Goal: Transaction & Acquisition: Purchase product/service

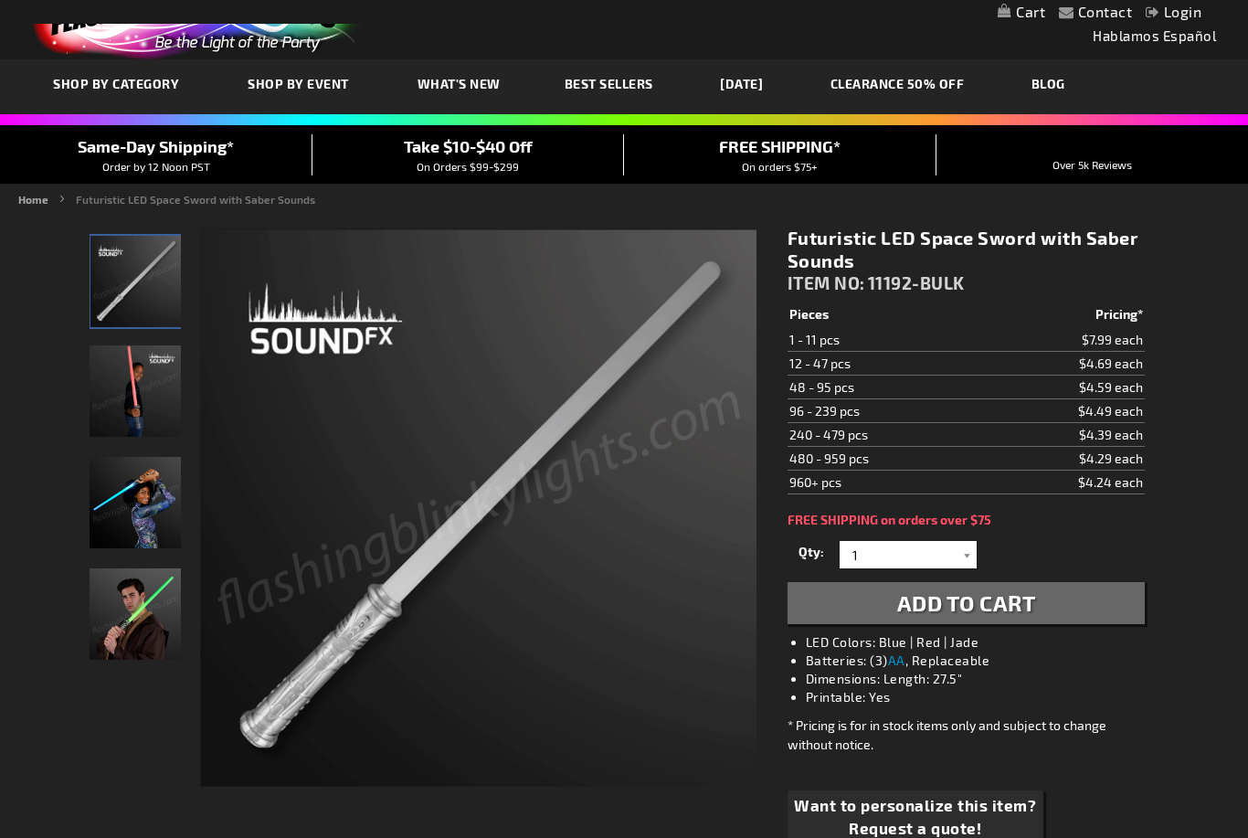
scroll to position [41, 0]
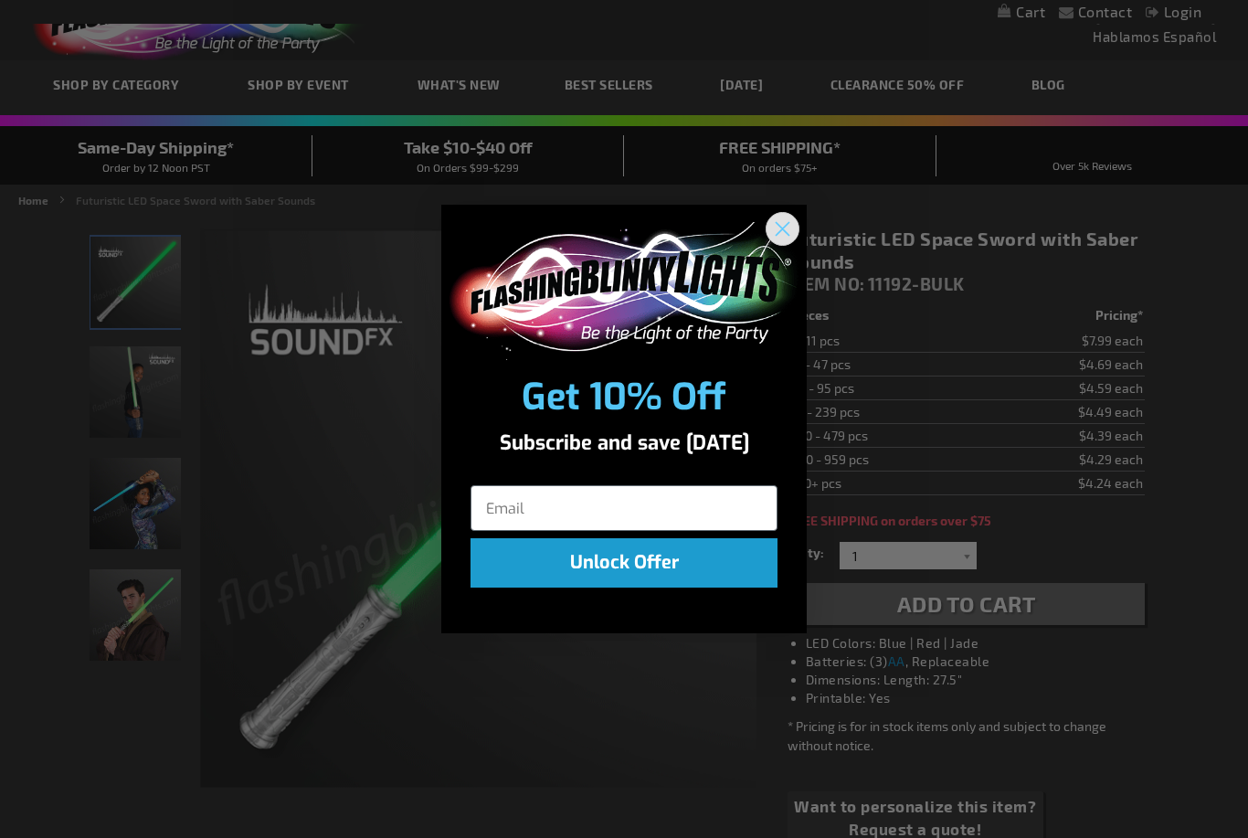
click at [778, 244] on circle "Close dialog" at bounding box center [782, 229] width 30 height 30
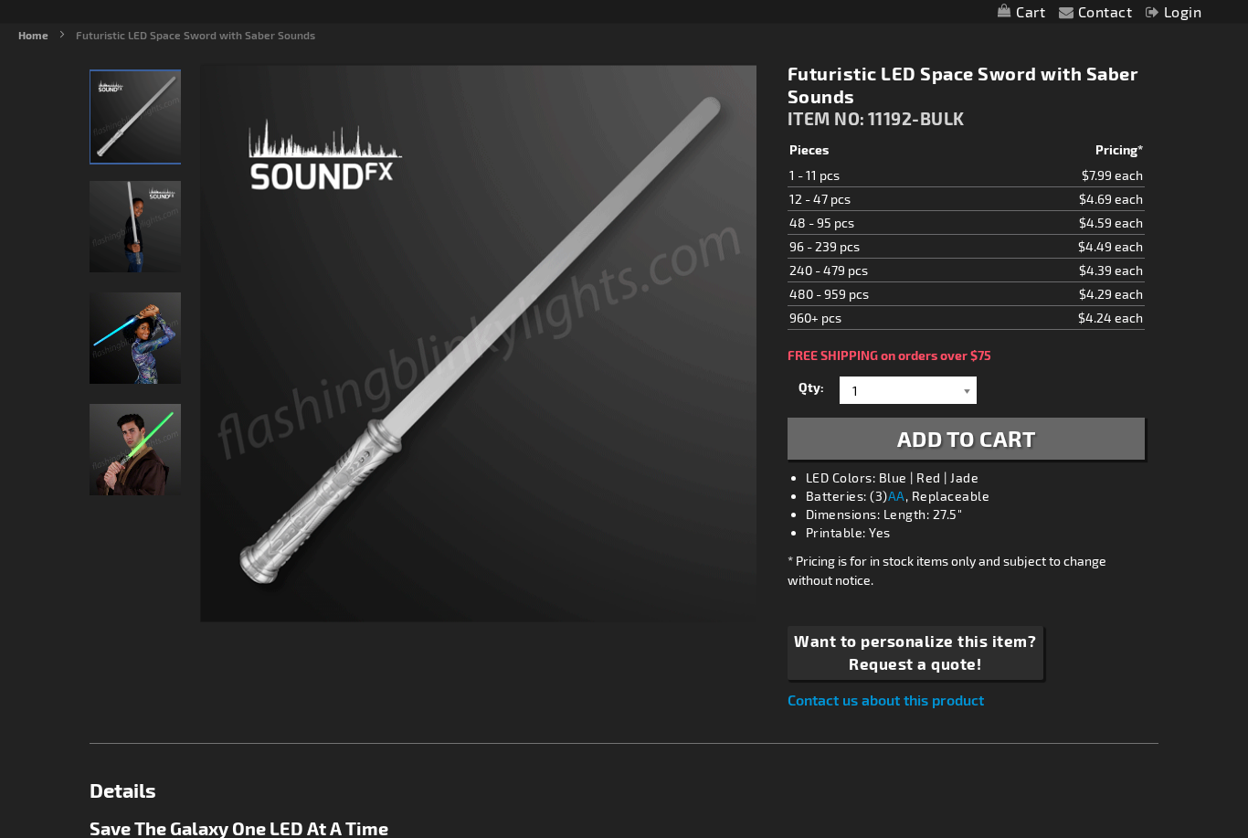
scroll to position [206, 0]
click at [965, 394] on div at bounding box center [967, 389] width 18 height 27
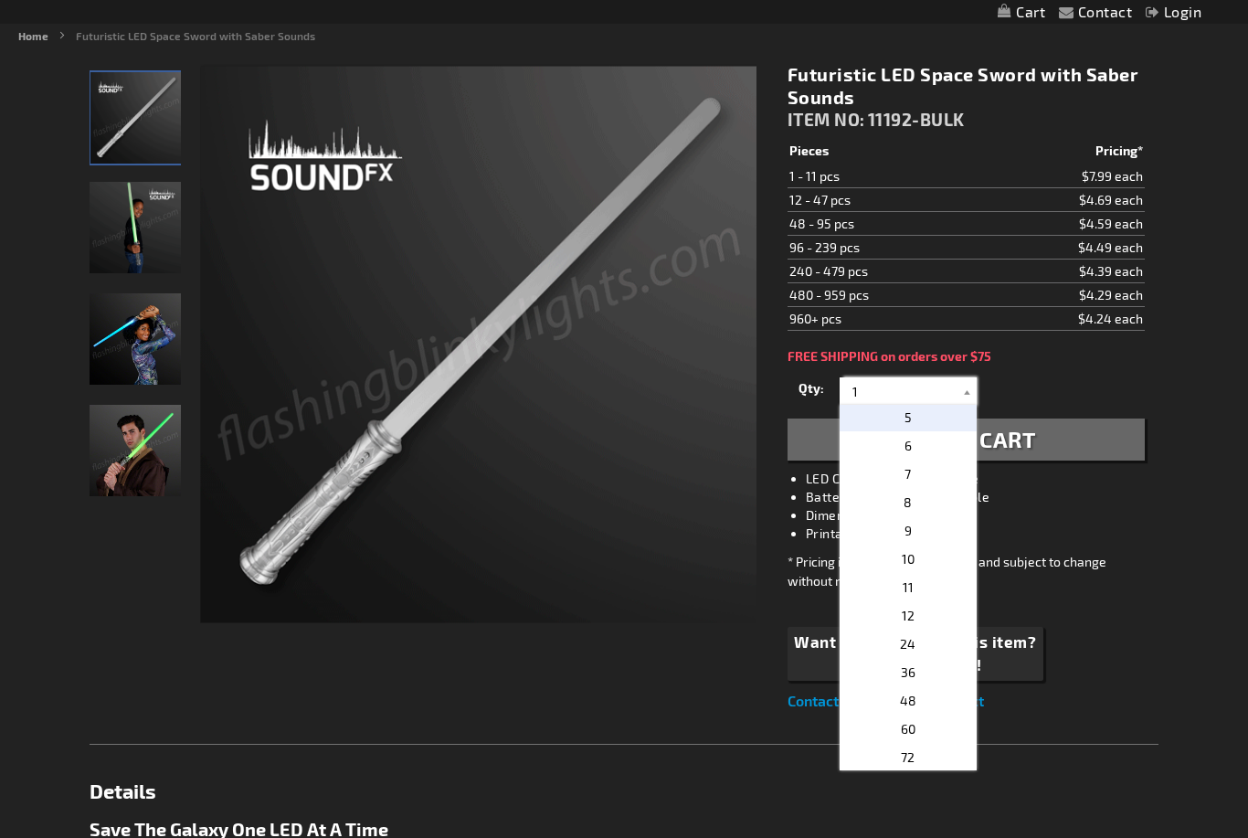
scroll to position [116, 0]
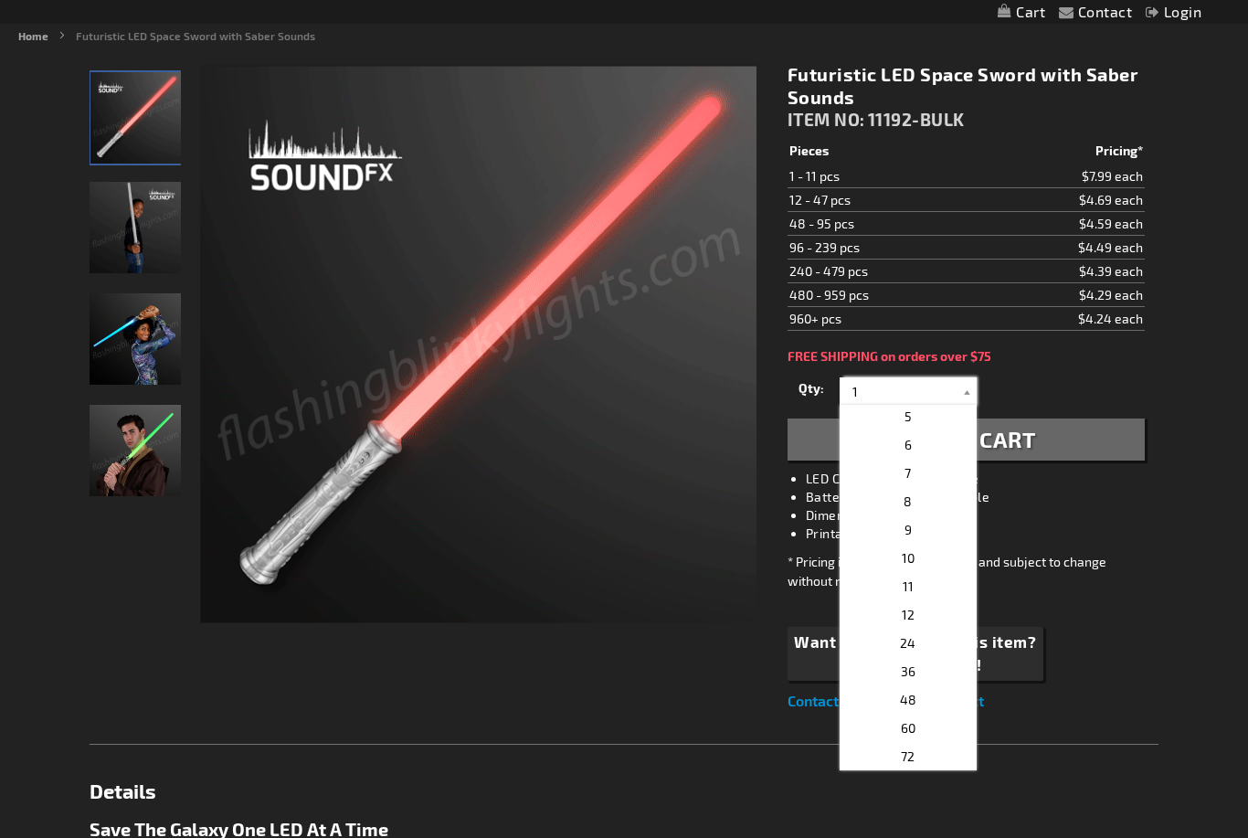
click at [902, 395] on input "1" at bounding box center [910, 390] width 132 height 27
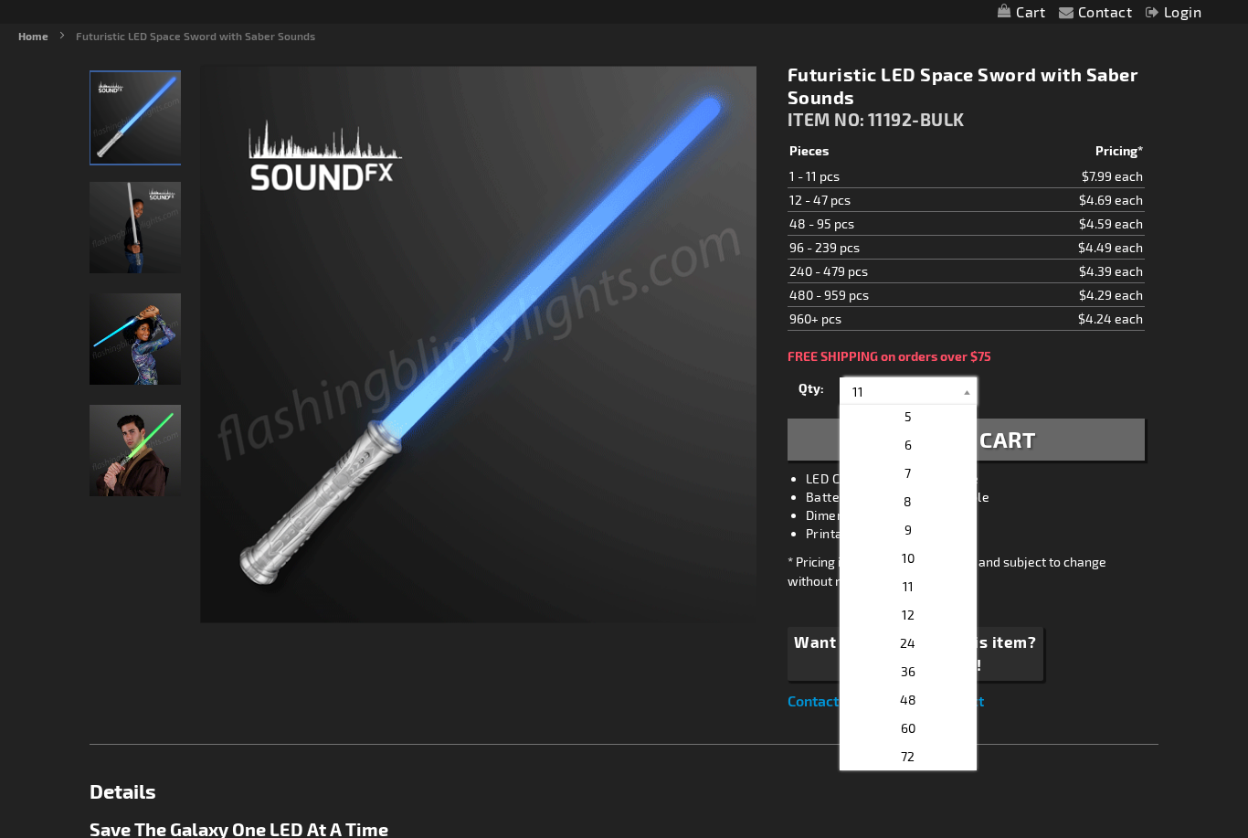
scroll to position [0, 0]
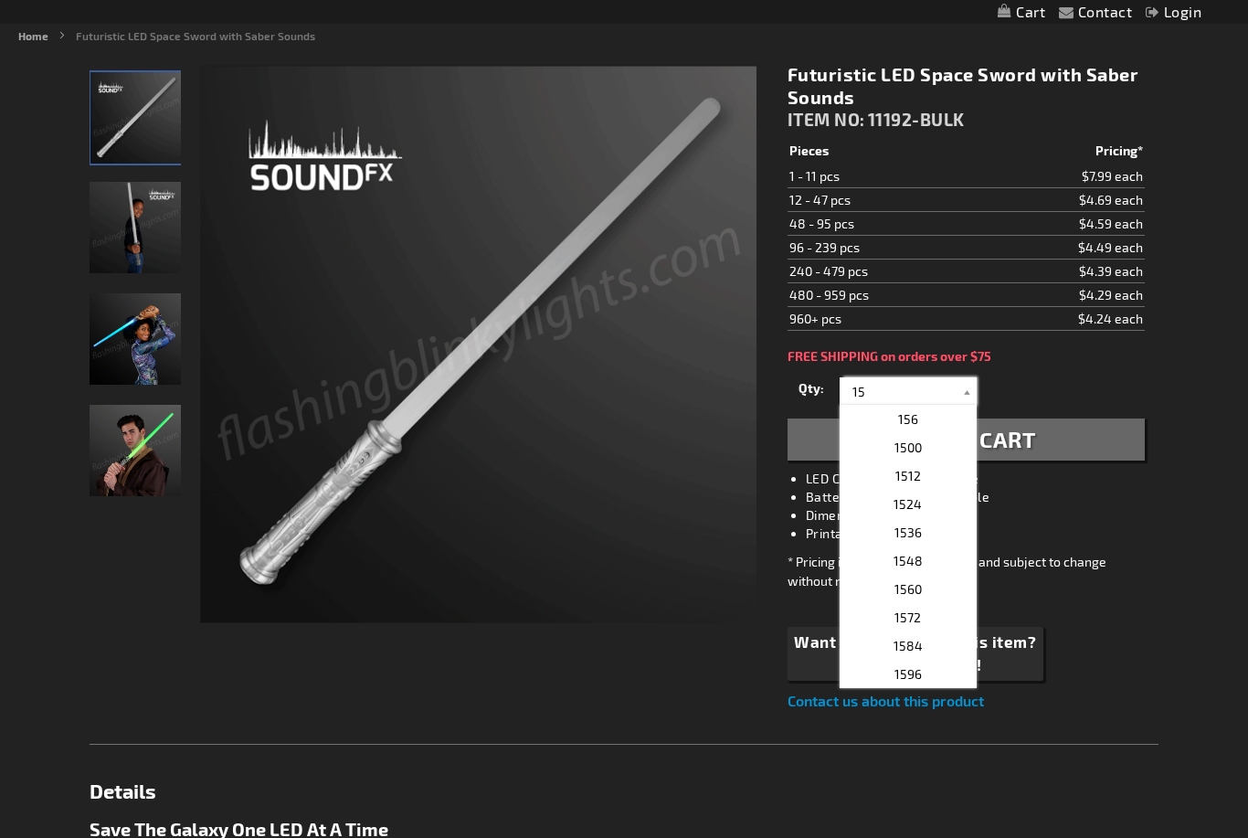
type input "15"
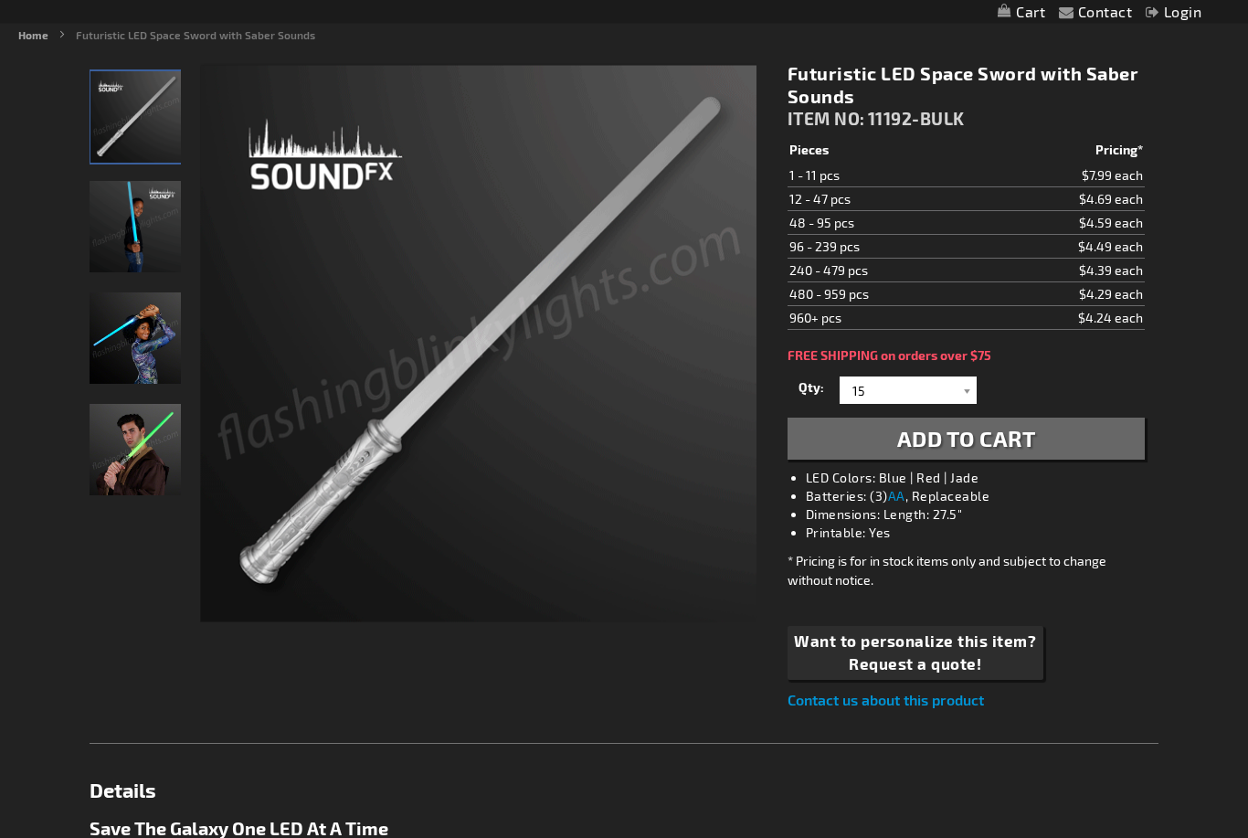
click at [1074, 434] on button "Add to Cart" at bounding box center [966, 439] width 357 height 42
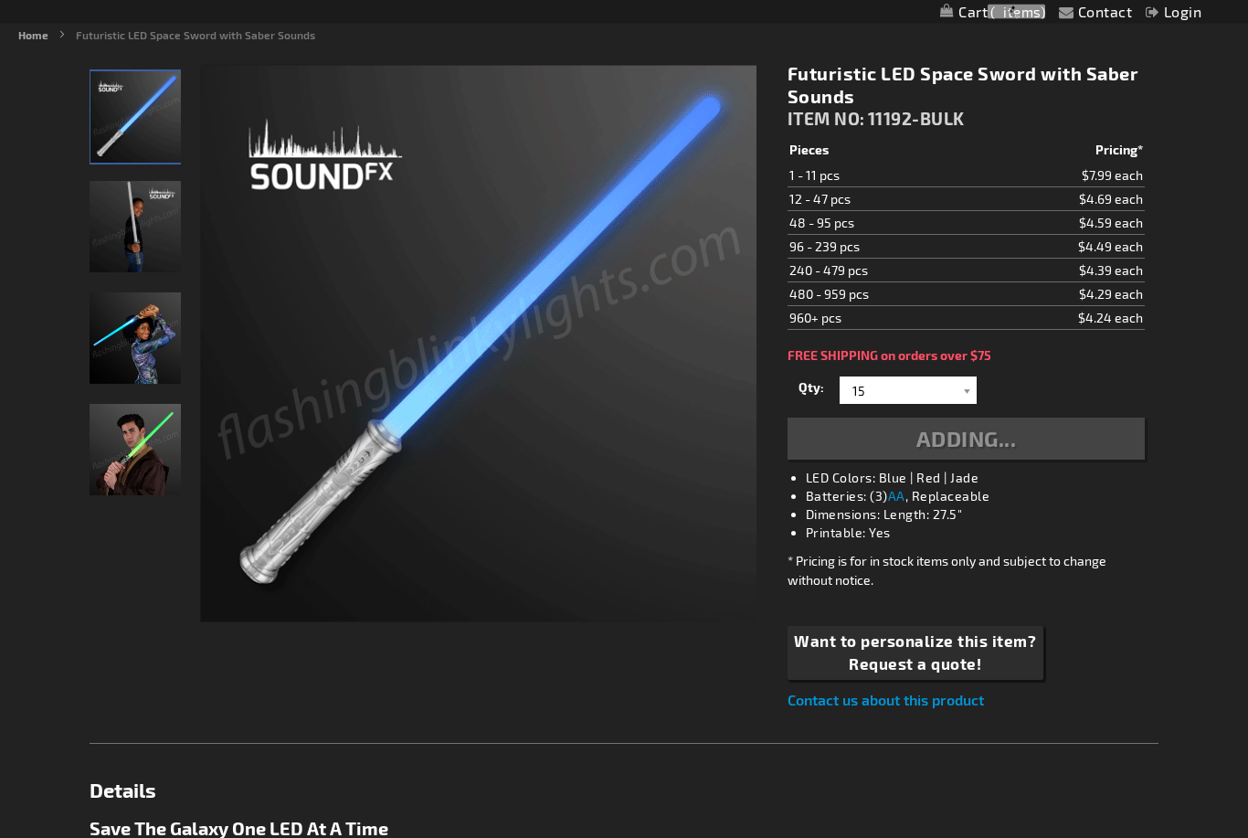
scroll to position [206, 0]
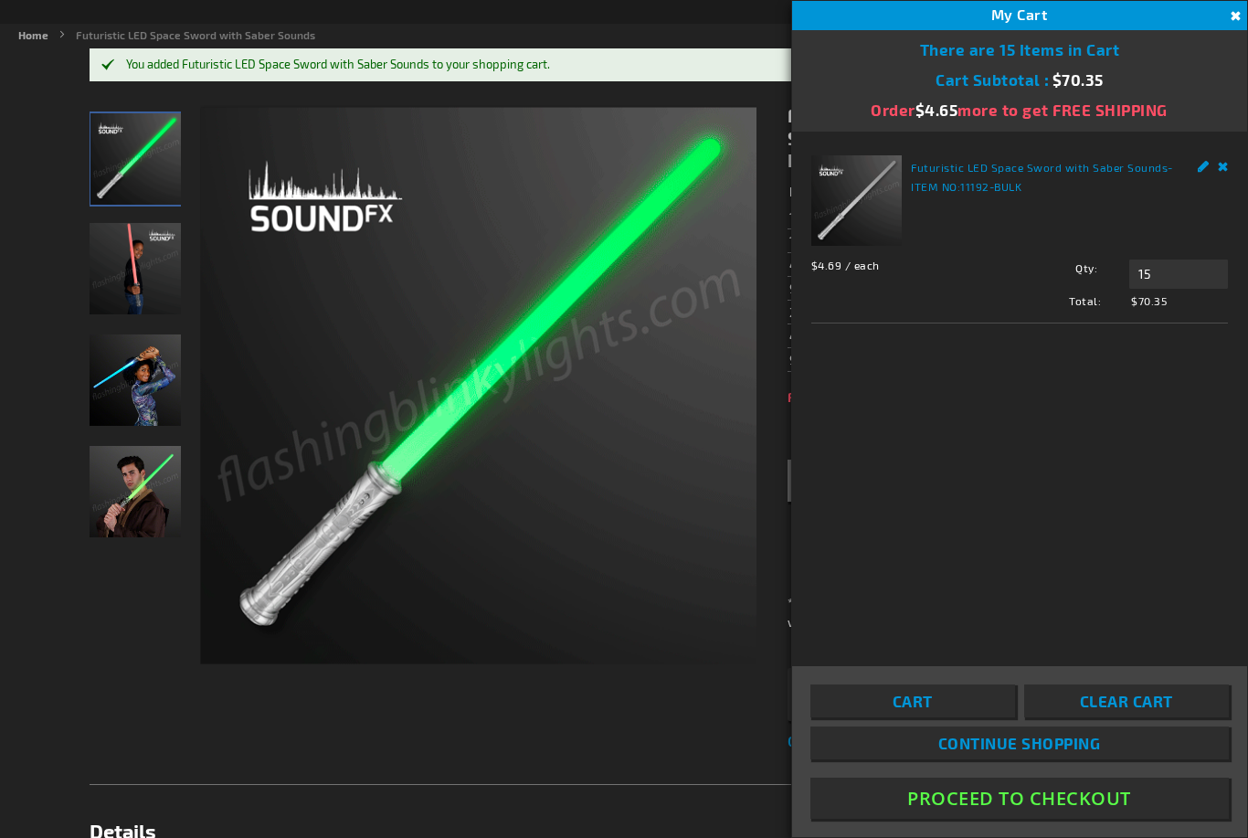
click at [1044, 819] on button "Proceed To Checkout" at bounding box center [1019, 798] width 418 height 41
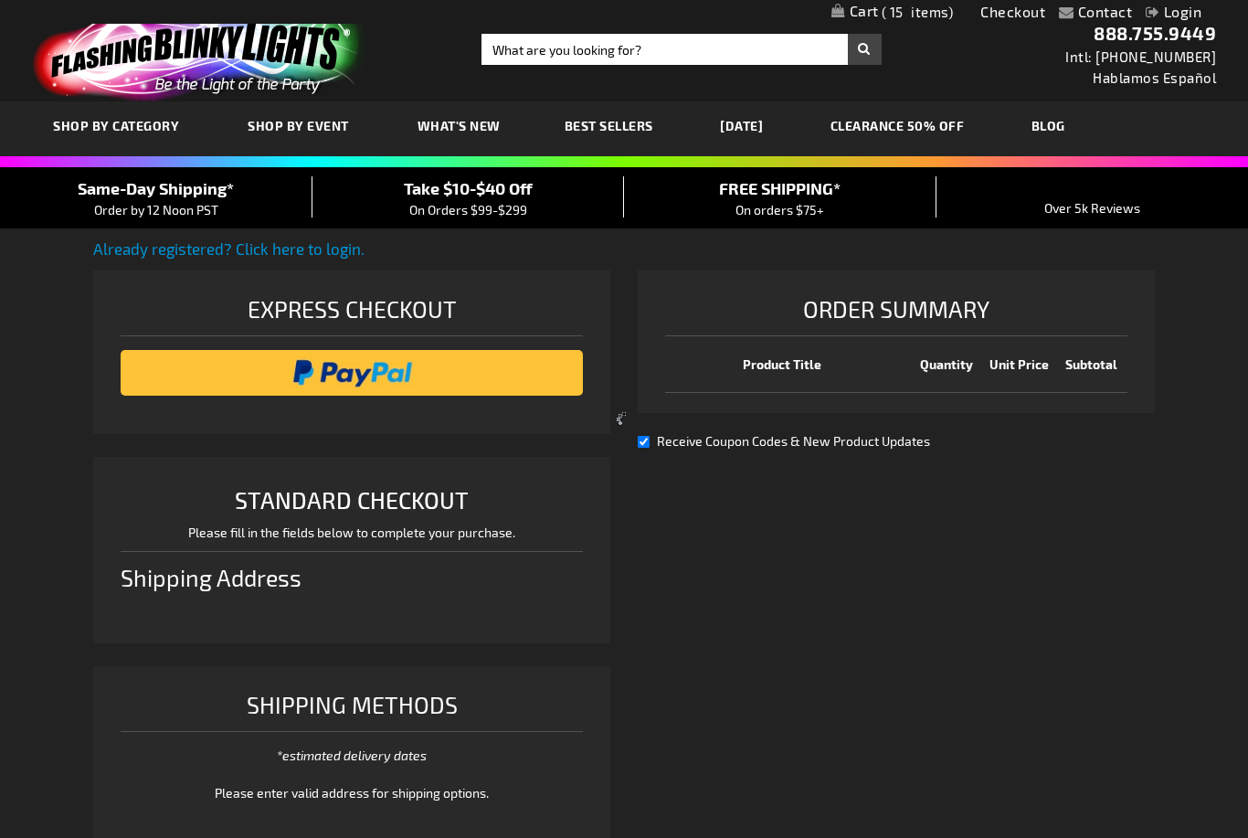
select select "US"
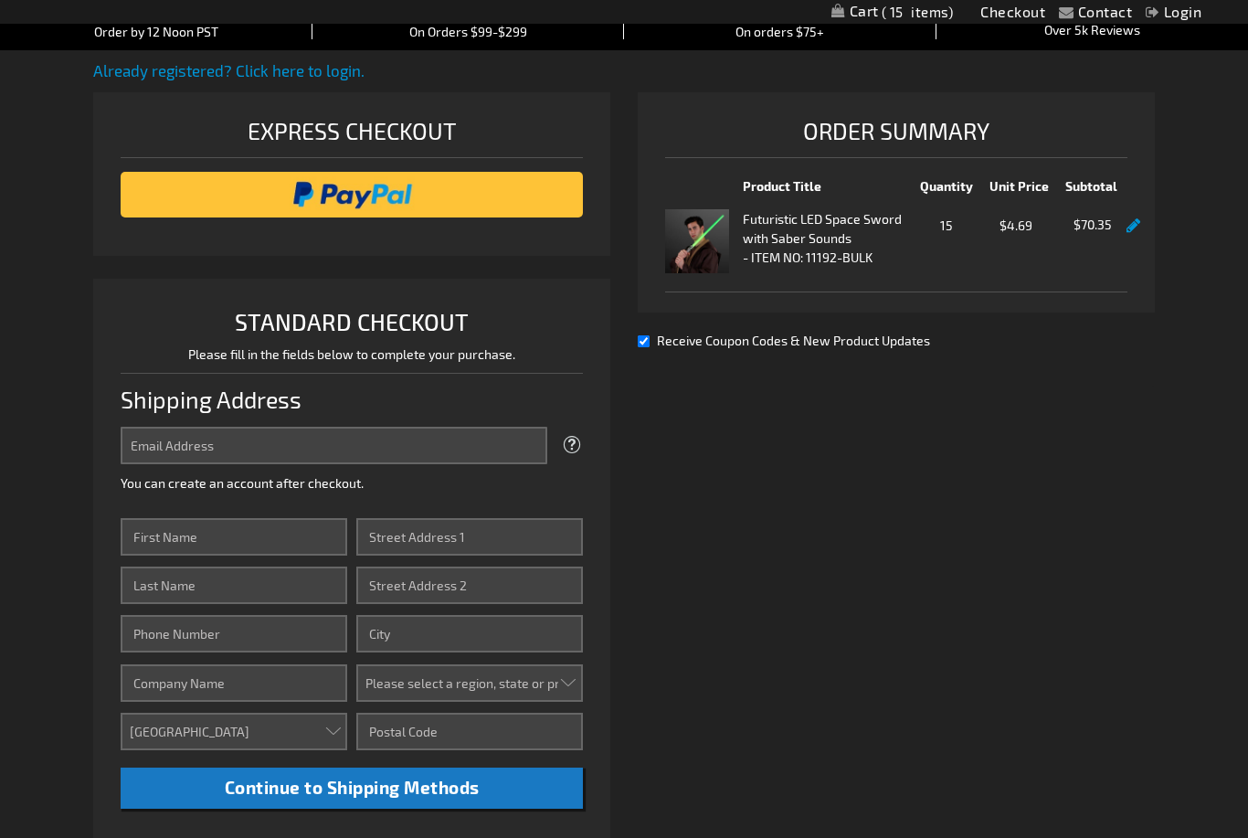
scroll to position [177, 0]
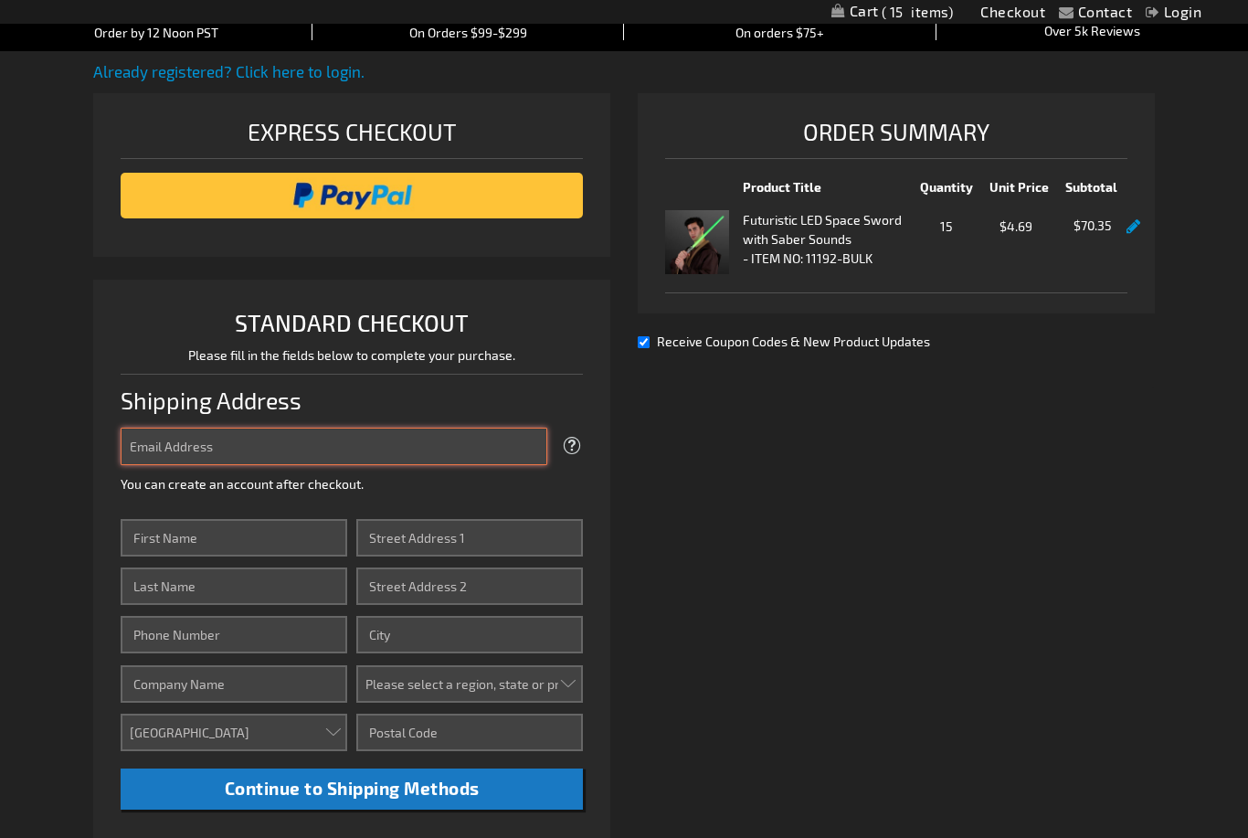
click at [270, 437] on input "Email Address" at bounding box center [334, 446] width 427 height 37
type input "[EMAIL_ADDRESS][DOMAIN_NAME]"
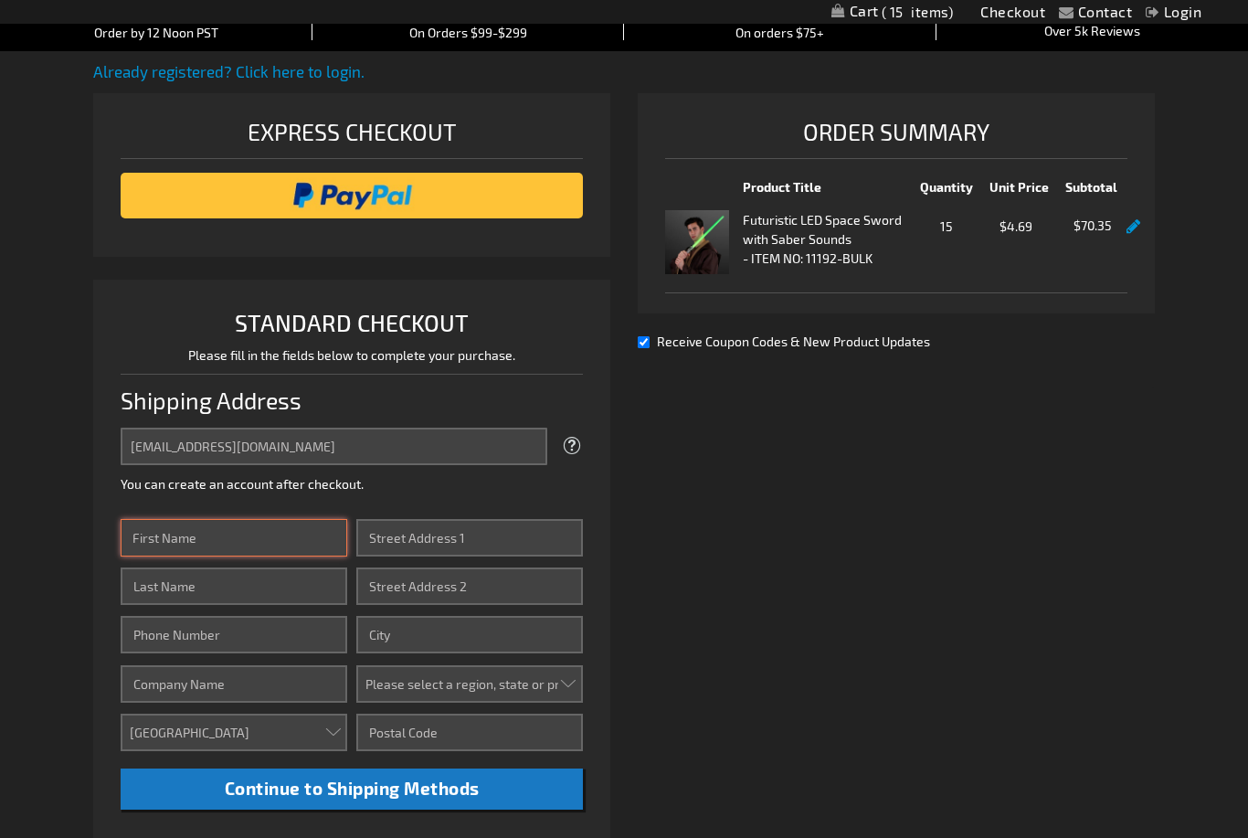
click at [227, 527] on input "First Name" at bounding box center [234, 537] width 227 height 37
type input "[PERSON_NAME]"
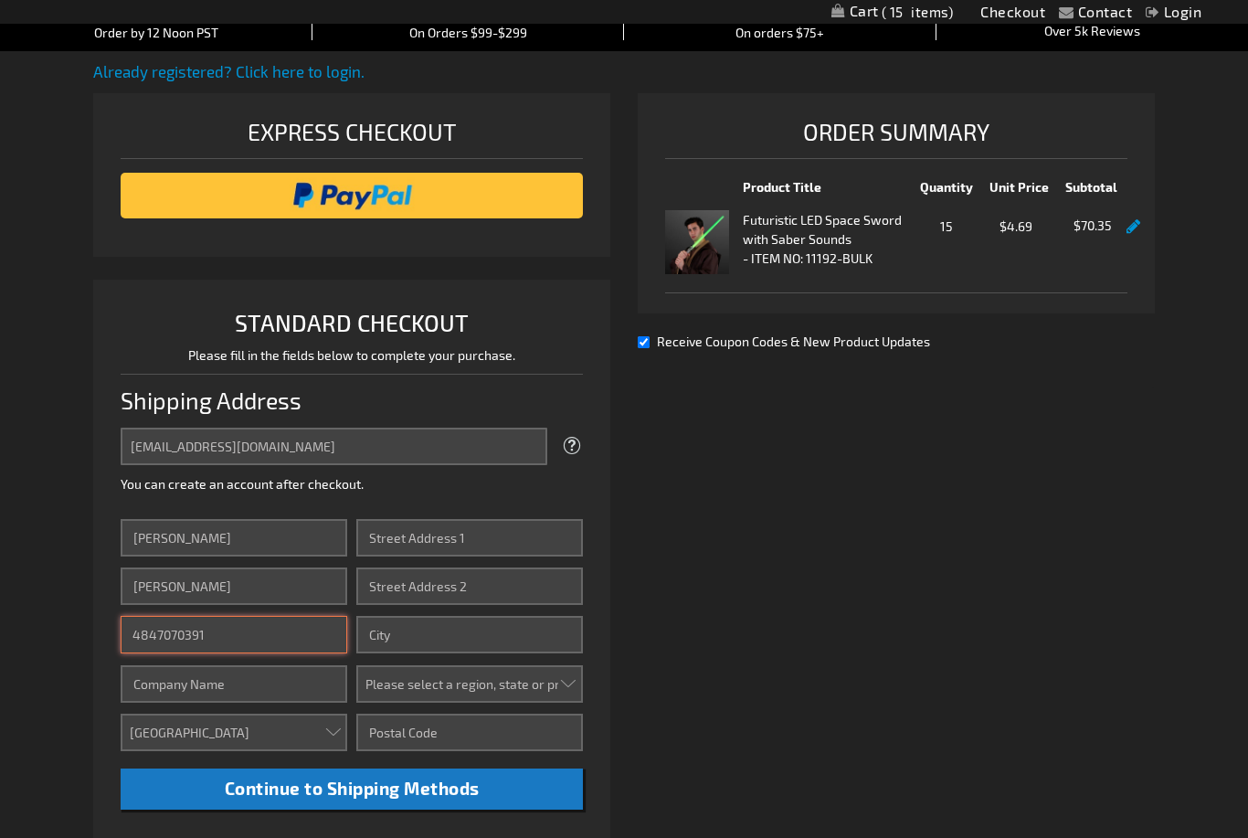
type input "4847070391"
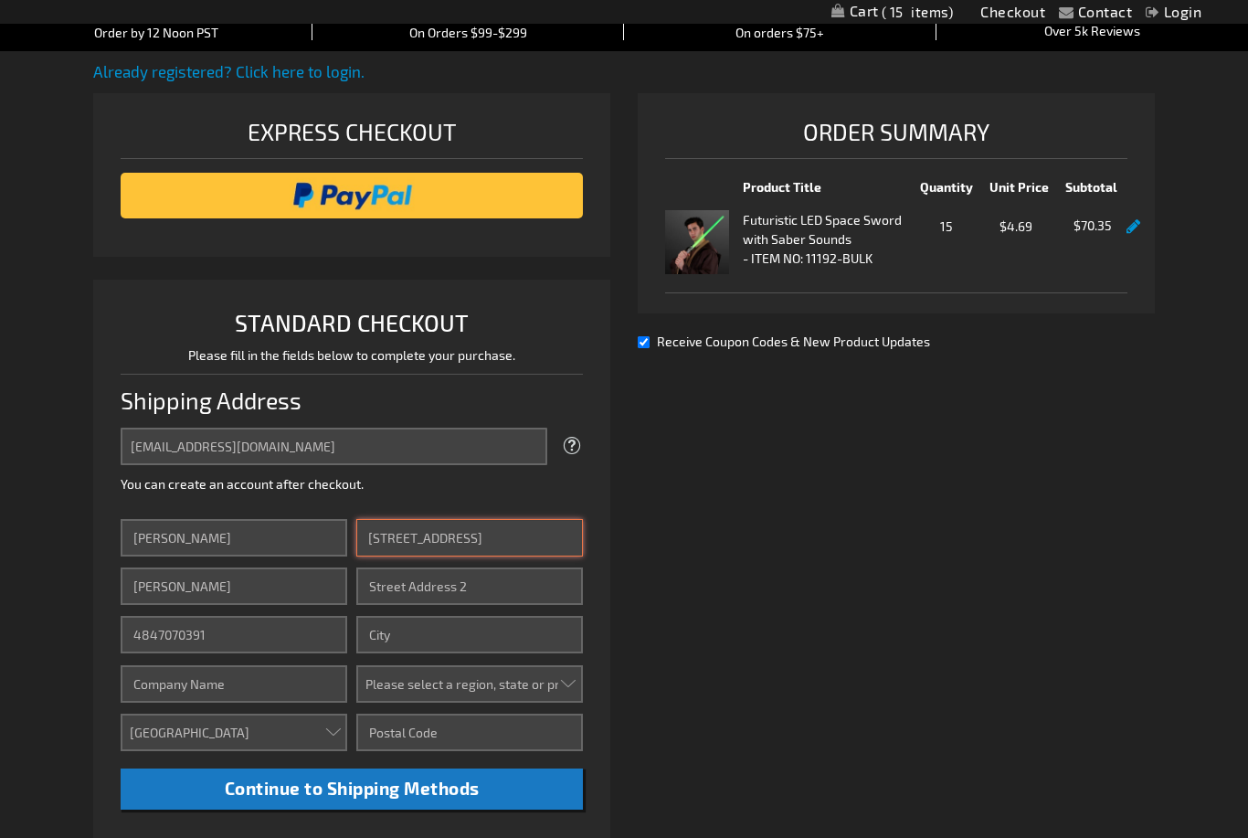
type input "[STREET_ADDRESS]"
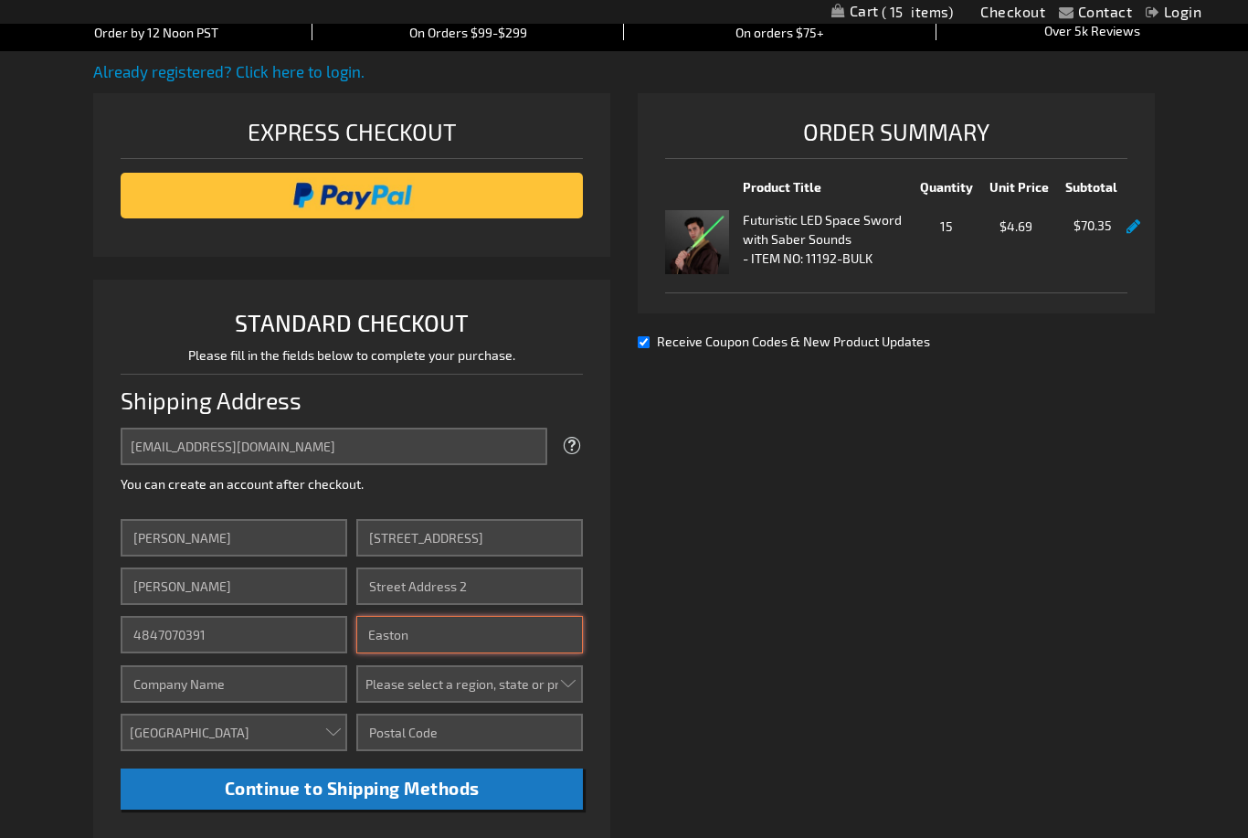
type input "Easton"
select select "51"
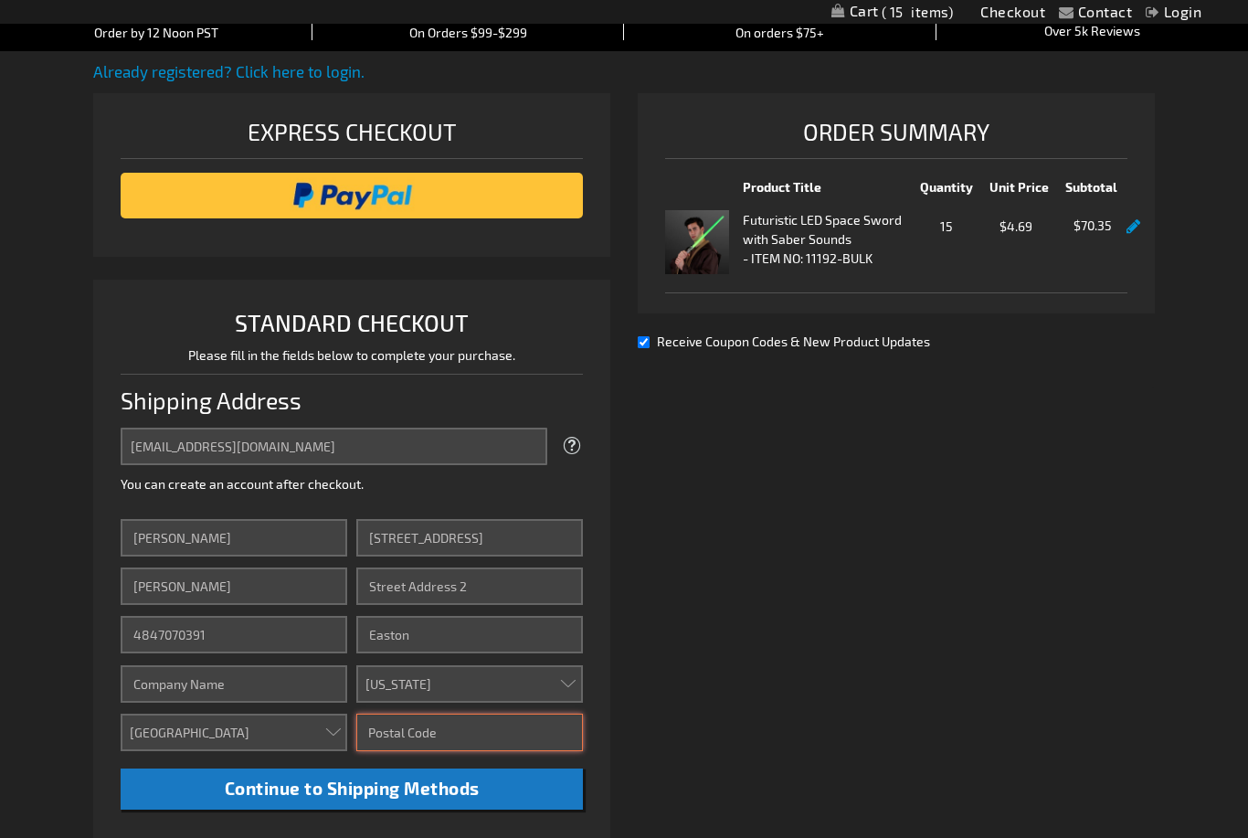
click at [454, 725] on input "Zip/Postal Code" at bounding box center [469, 732] width 227 height 37
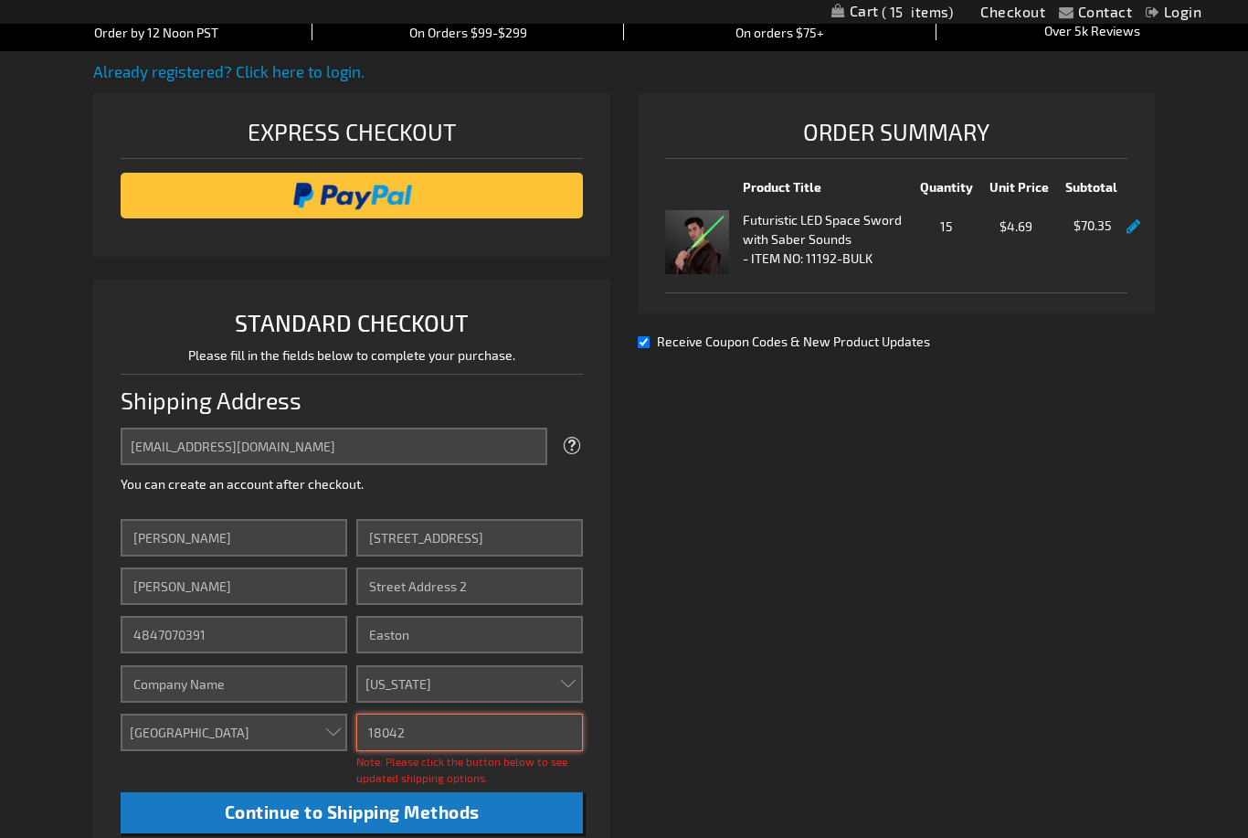
type input "18042"
click at [594, 775] on li "STANDARD CHECKOUT Please fill in the fields below to complete your purchase. Sh…" at bounding box center [351, 576] width 517 height 592
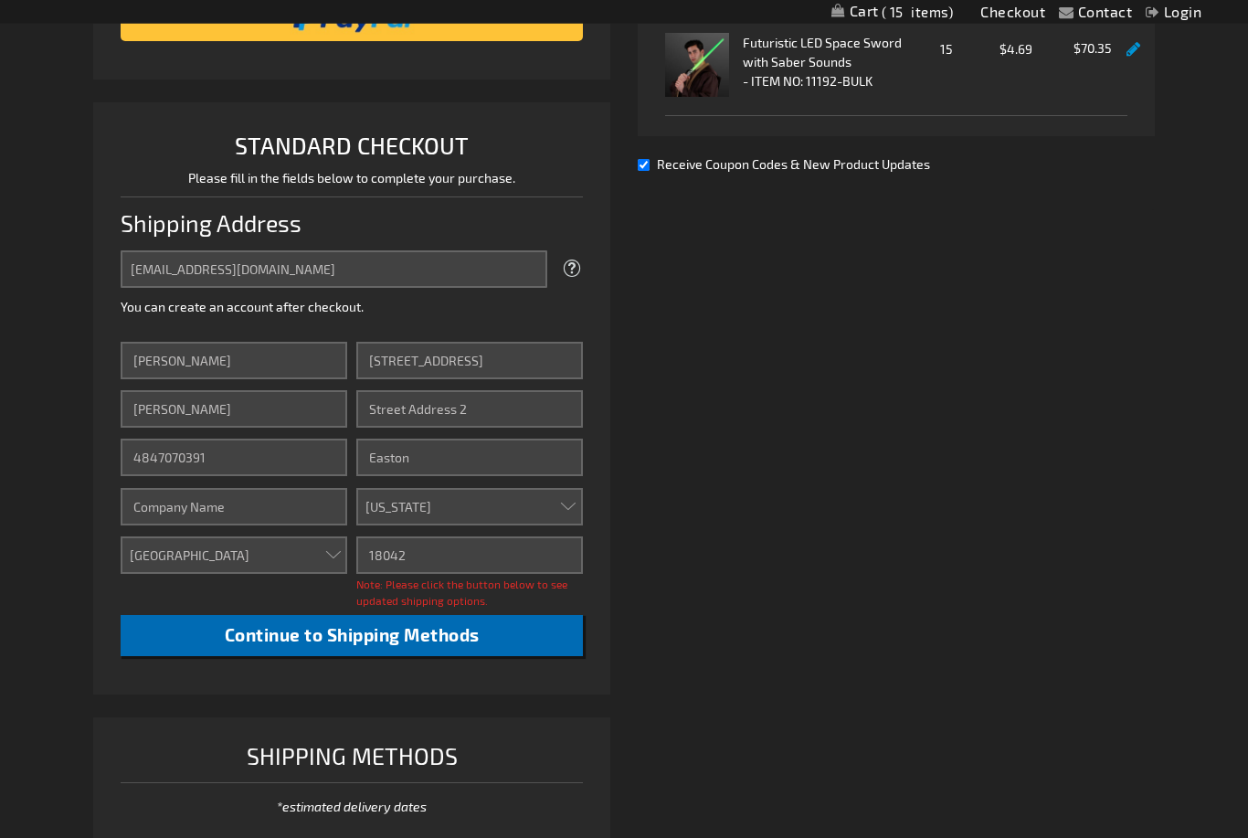
scroll to position [354, 0]
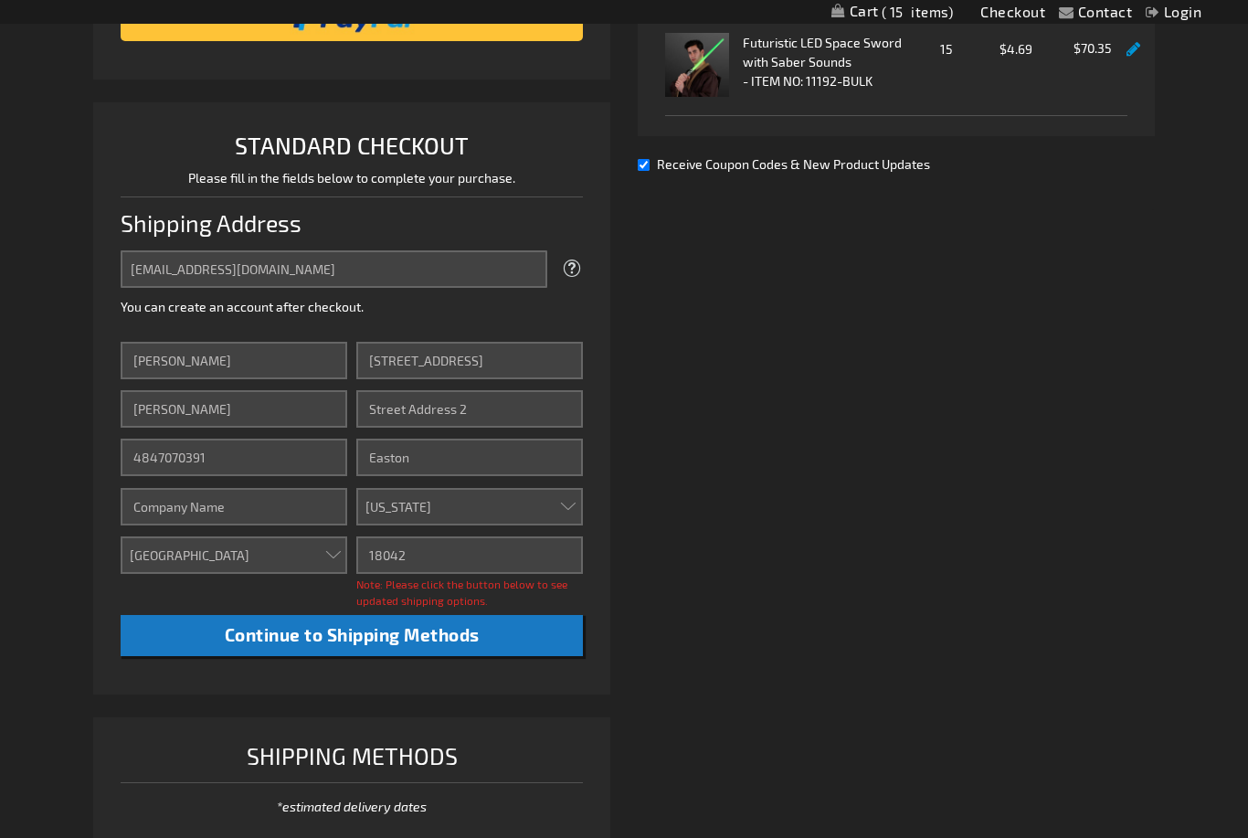
click at [418, 633] on span "Continue to Shipping Methods" at bounding box center [352, 634] width 255 height 21
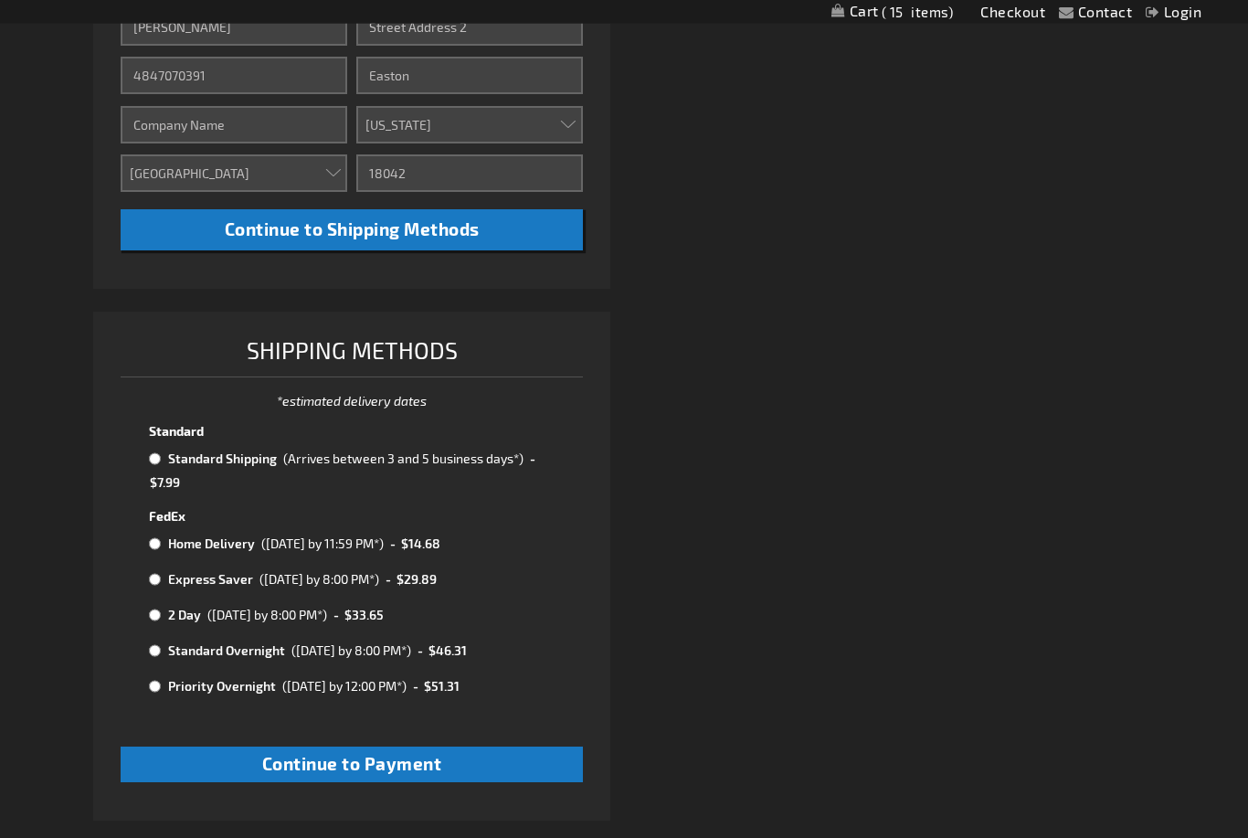
scroll to position [735, 0]
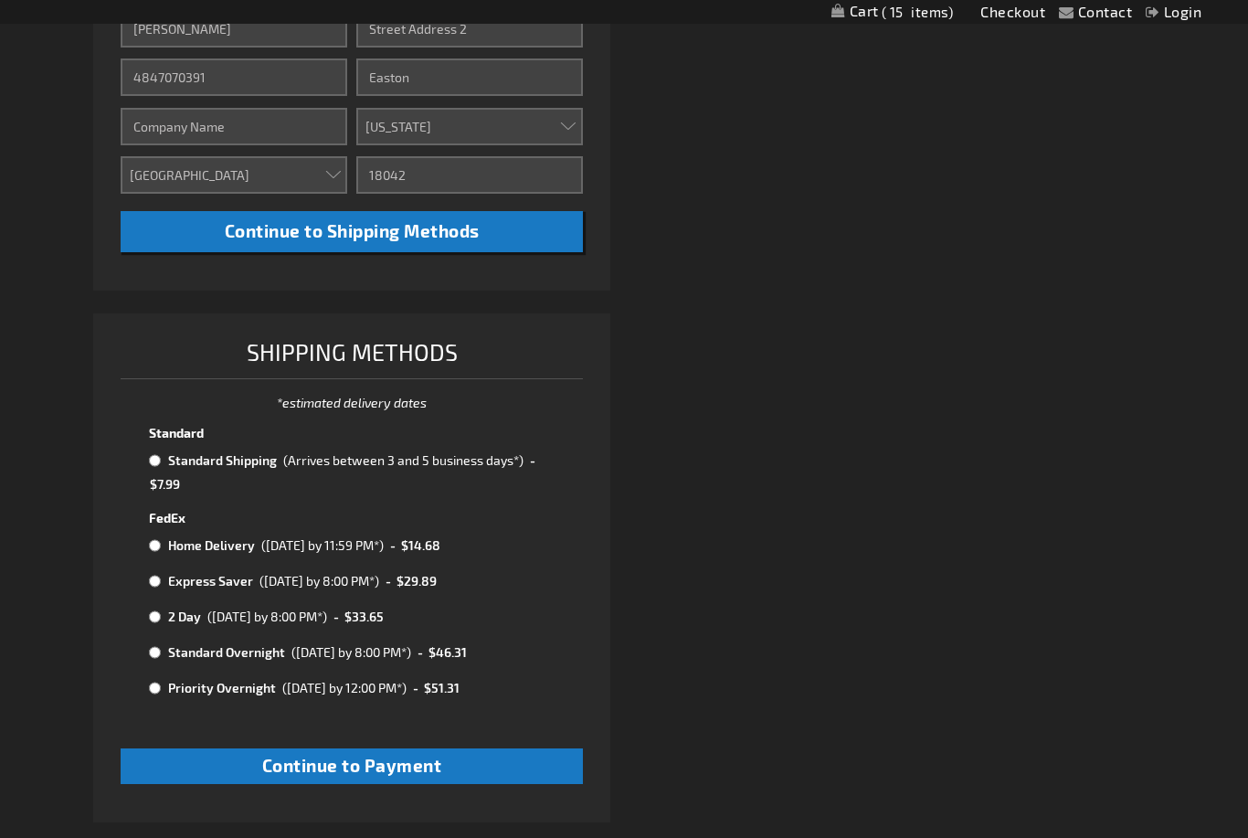
click at [151, 609] on input "radio" at bounding box center [155, 616] width 12 height 15
radio input "true"
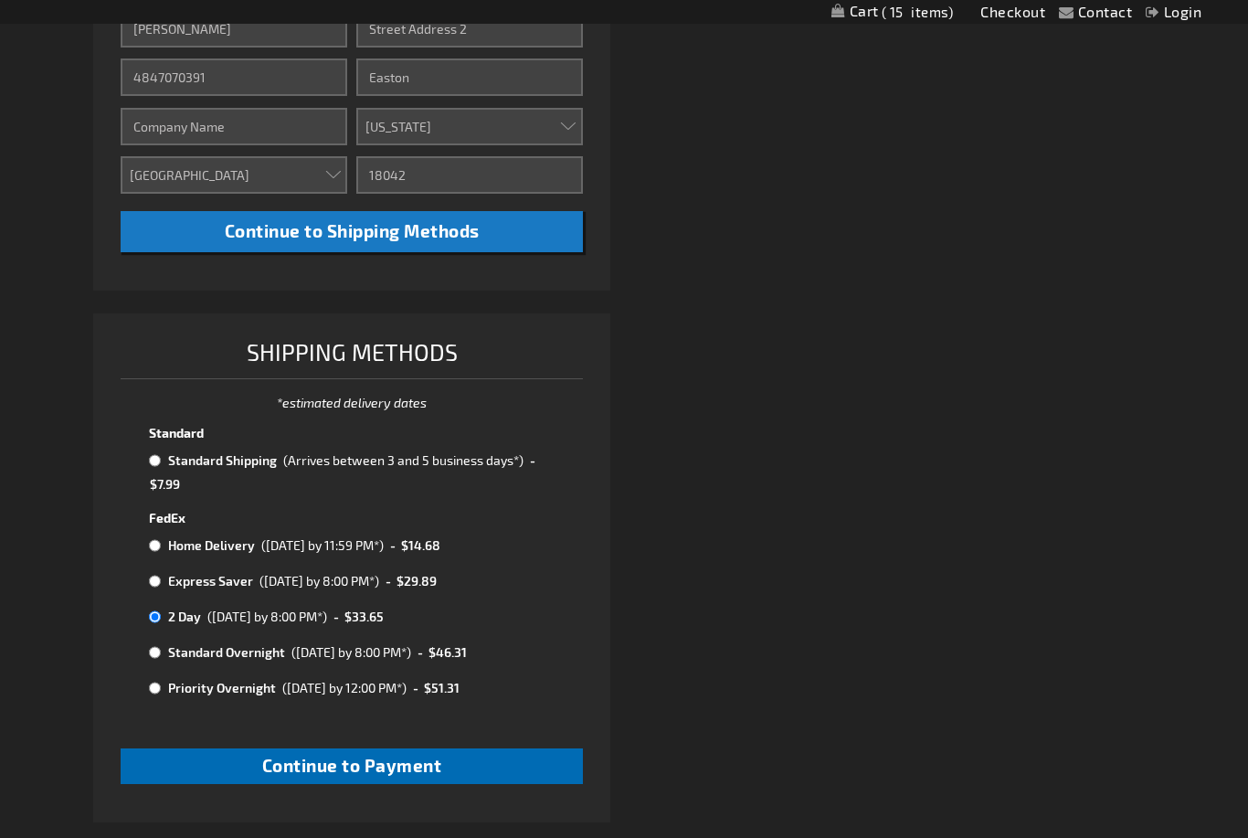
click at [439, 755] on span "Continue to Payment" at bounding box center [352, 765] width 180 height 21
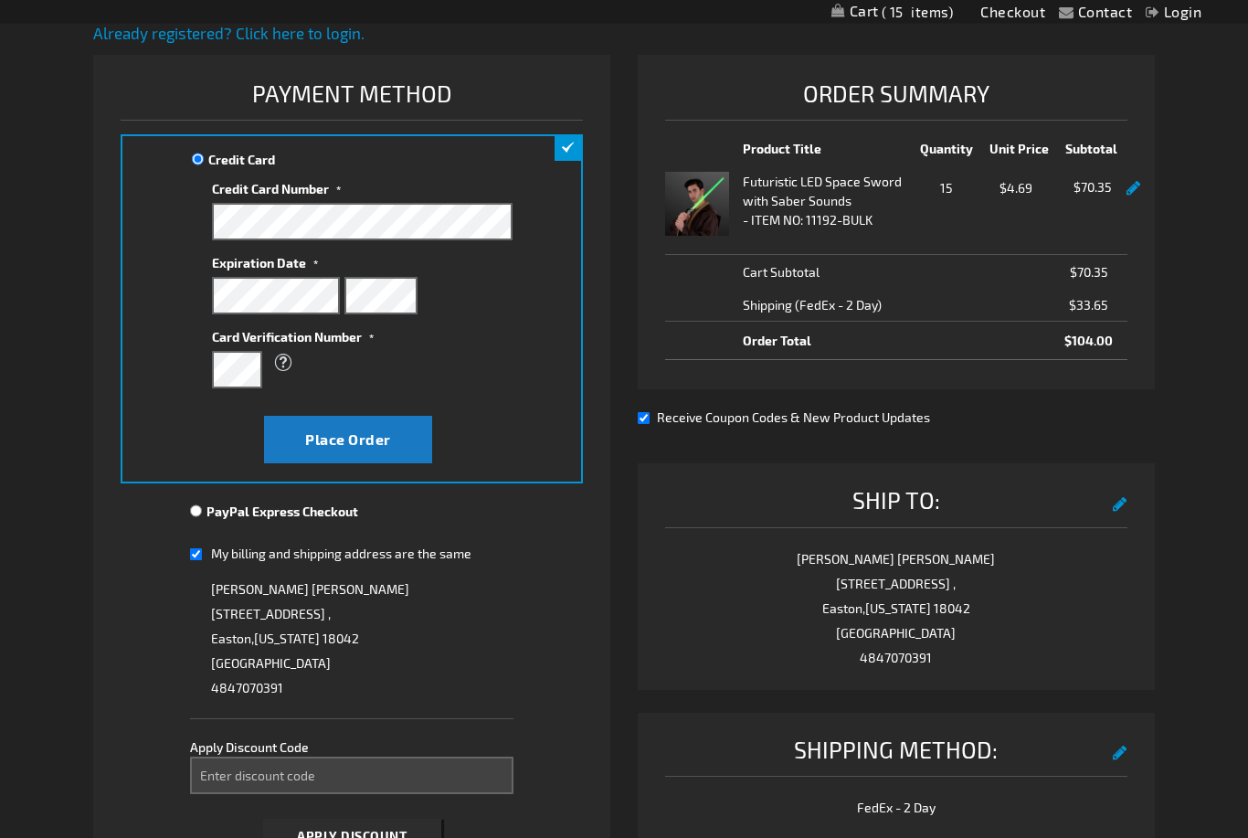
scroll to position [173, 0]
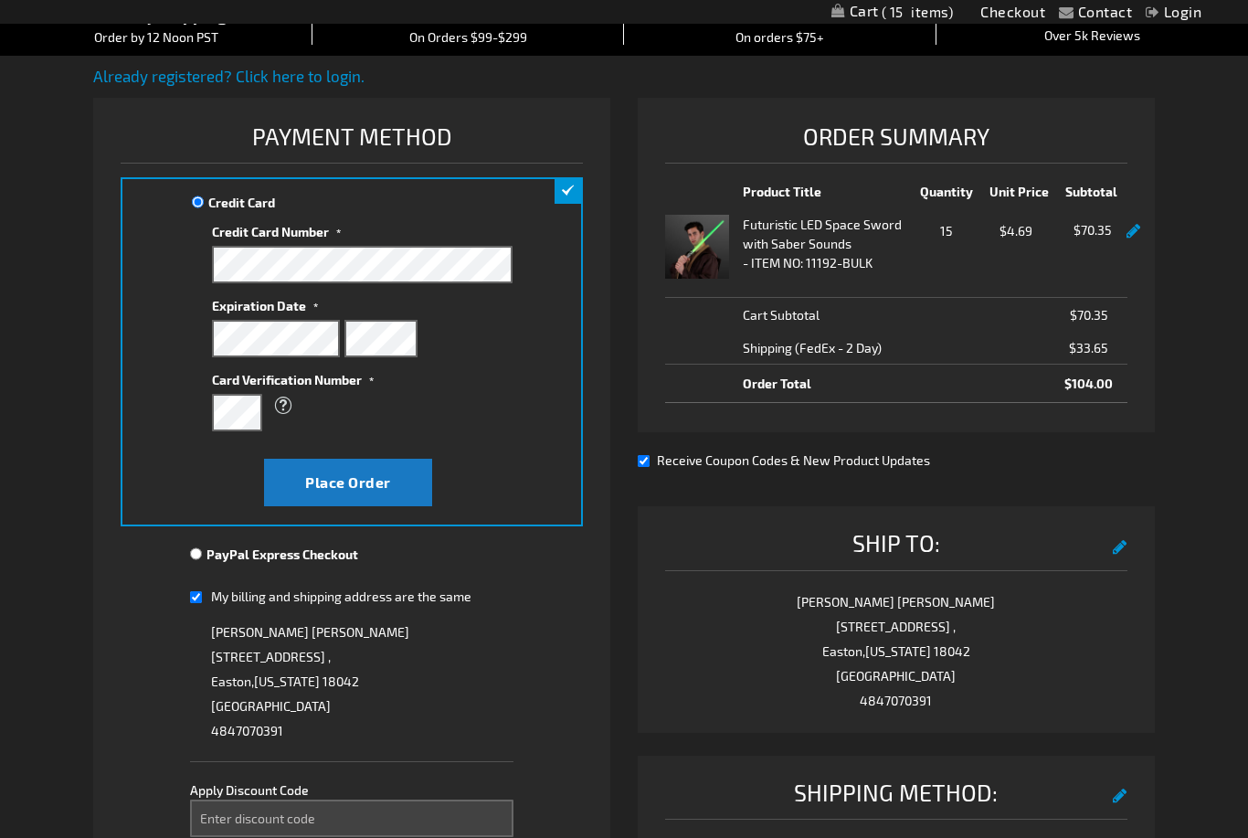
click at [202, 551] on input "PayPal Express Checkout" at bounding box center [196, 553] width 12 height 15
radio input "true"
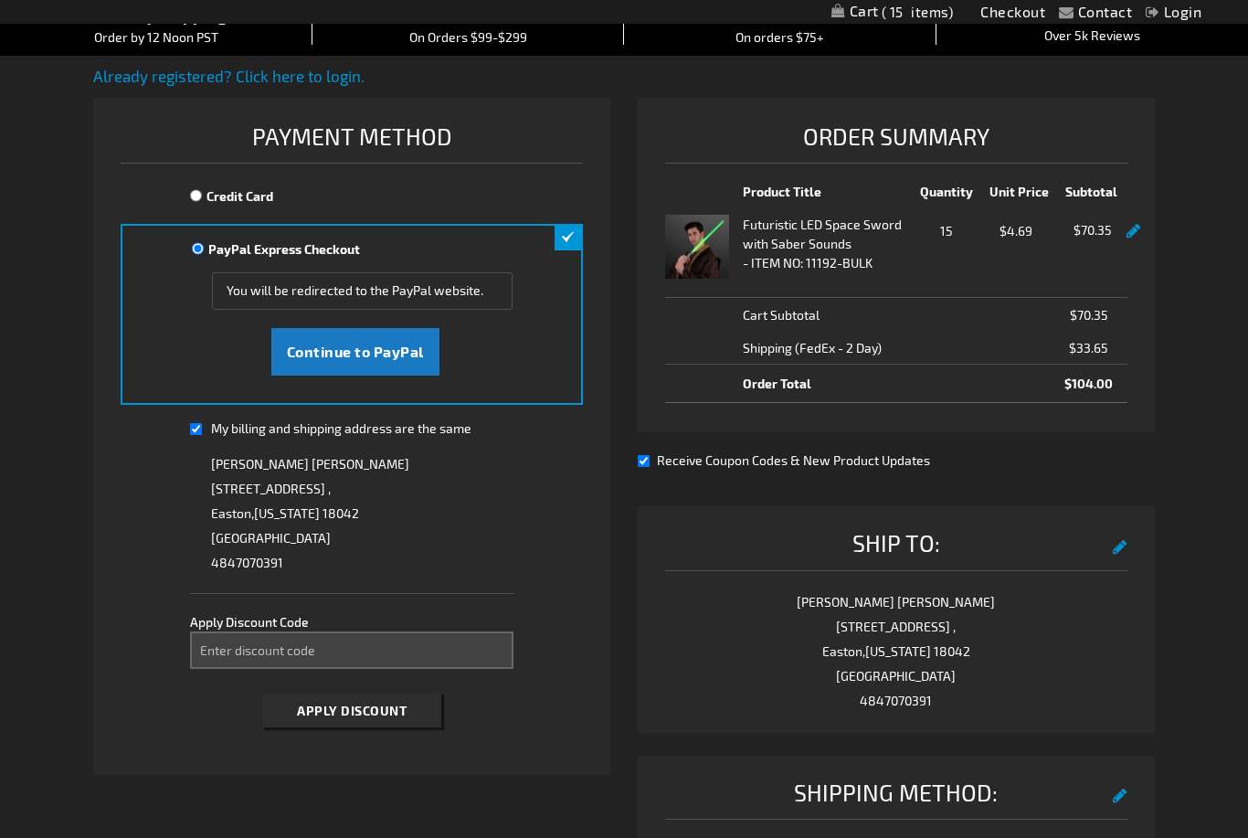
click at [358, 354] on span "Continue to PayPal" at bounding box center [355, 351] width 137 height 17
